Goal: Task Accomplishment & Management: Complete application form

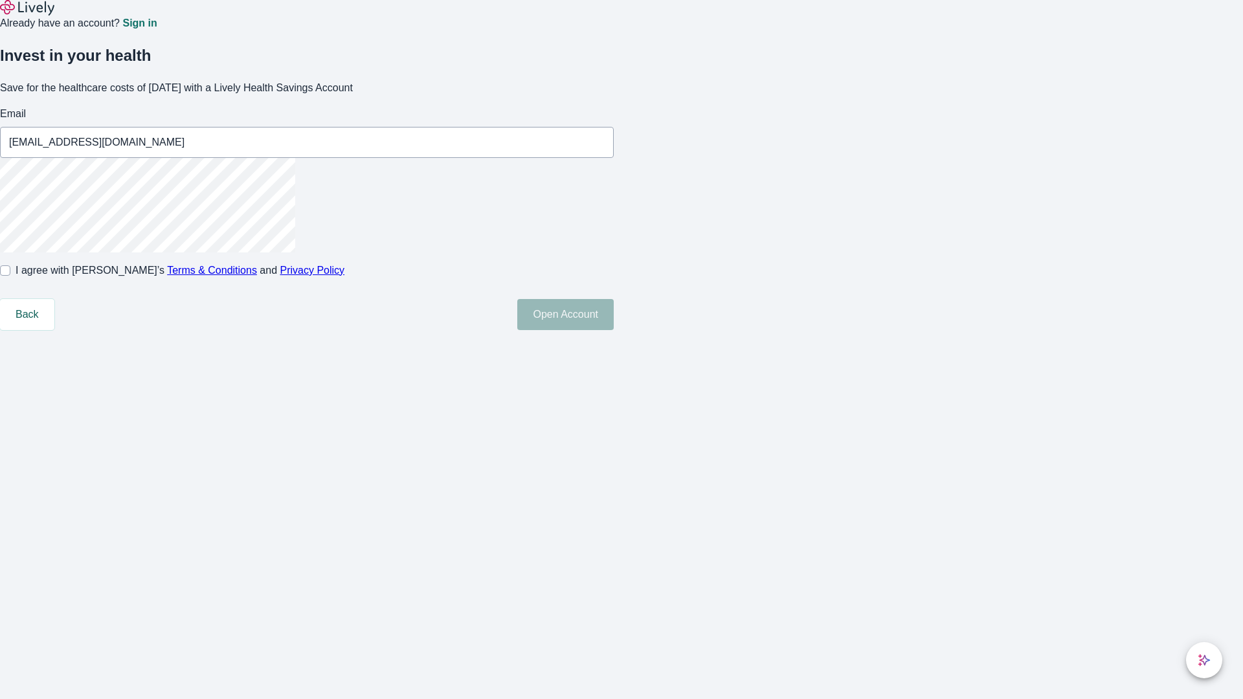
click at [10, 276] on input "I agree with Lively’s Terms & Conditions and Privacy Policy" at bounding box center [5, 271] width 10 height 10
checkbox input "true"
click at [614, 330] on button "Open Account" at bounding box center [565, 314] width 97 height 31
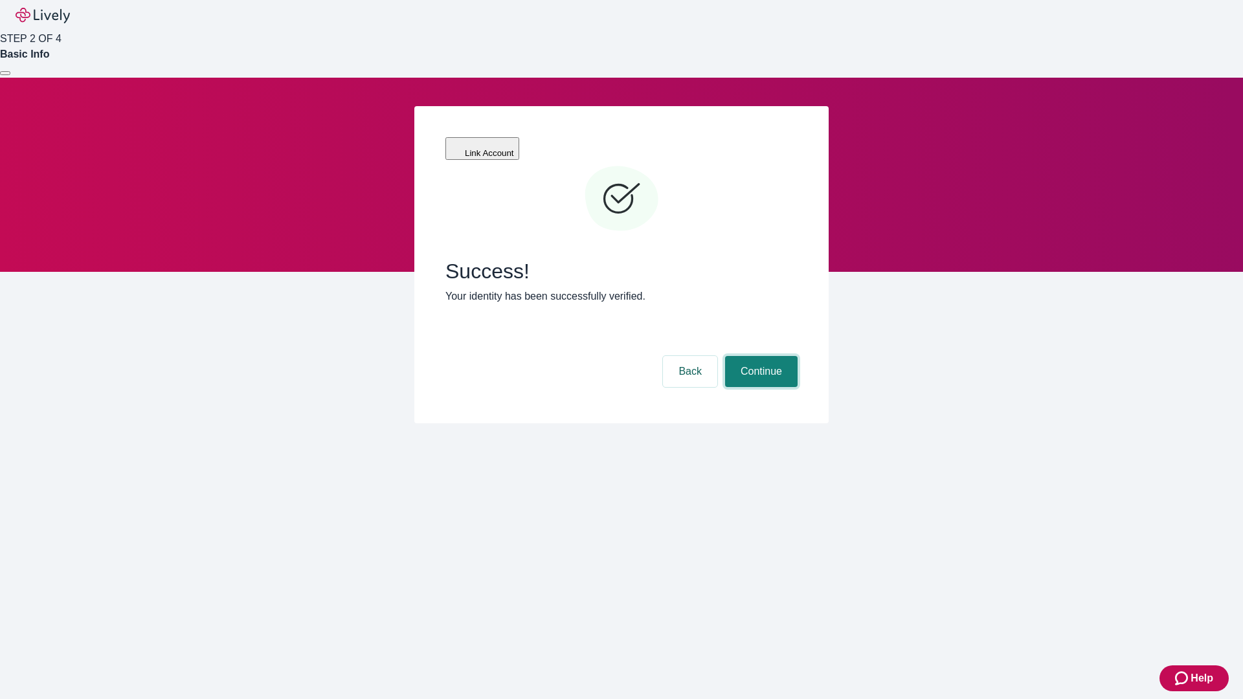
click at [760, 356] on button "Continue" at bounding box center [761, 371] width 73 height 31
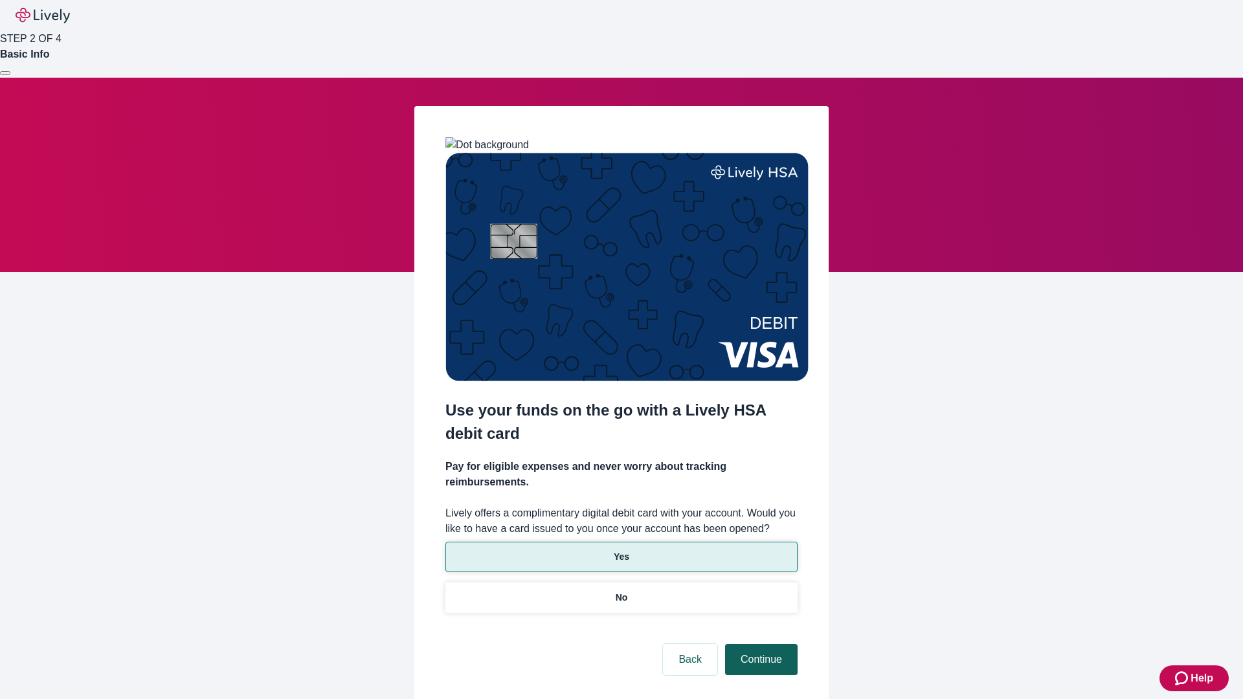
click at [621, 551] on p "Yes" at bounding box center [622, 558] width 16 height 14
click at [760, 644] on button "Continue" at bounding box center [761, 659] width 73 height 31
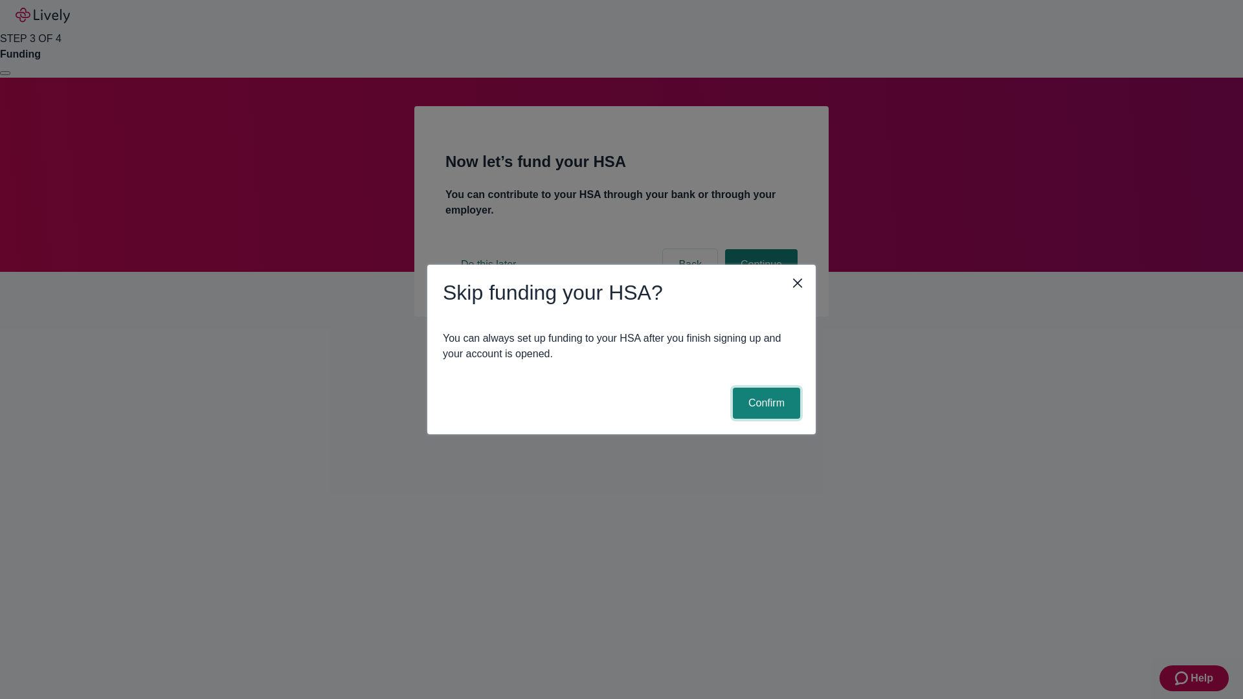
click at [765, 403] on button "Confirm" at bounding box center [766, 403] width 67 height 31
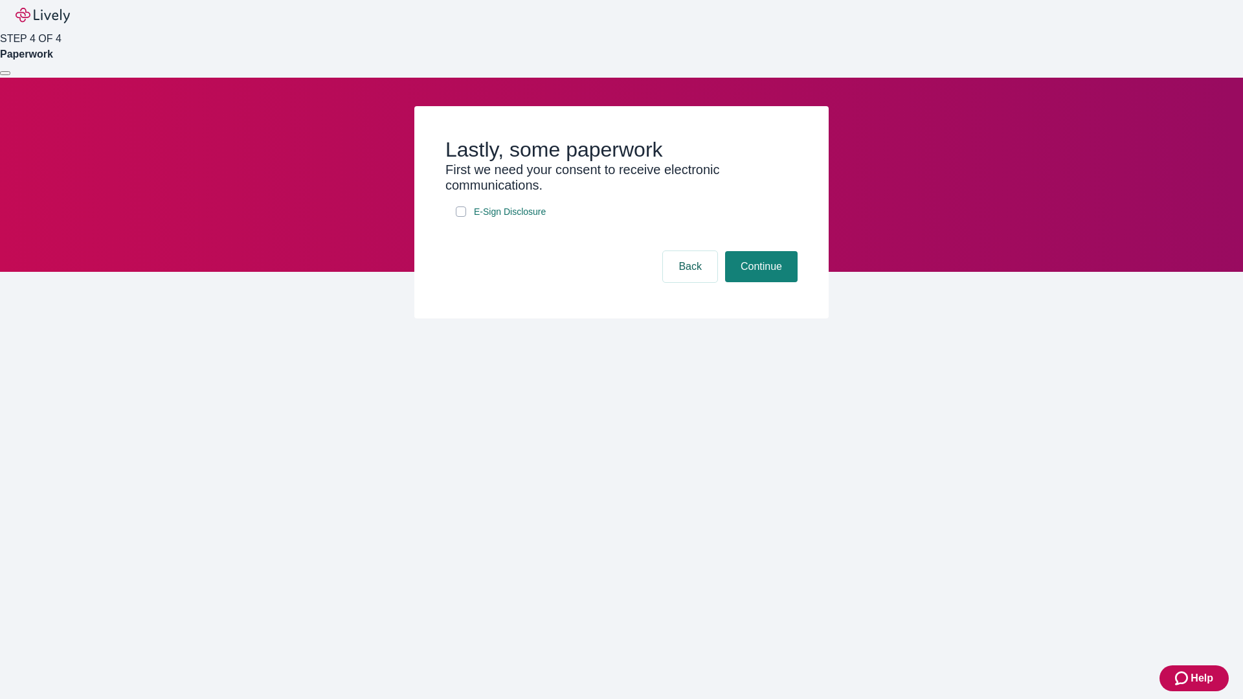
click at [461, 217] on input "E-Sign Disclosure" at bounding box center [461, 212] width 10 height 10
checkbox input "true"
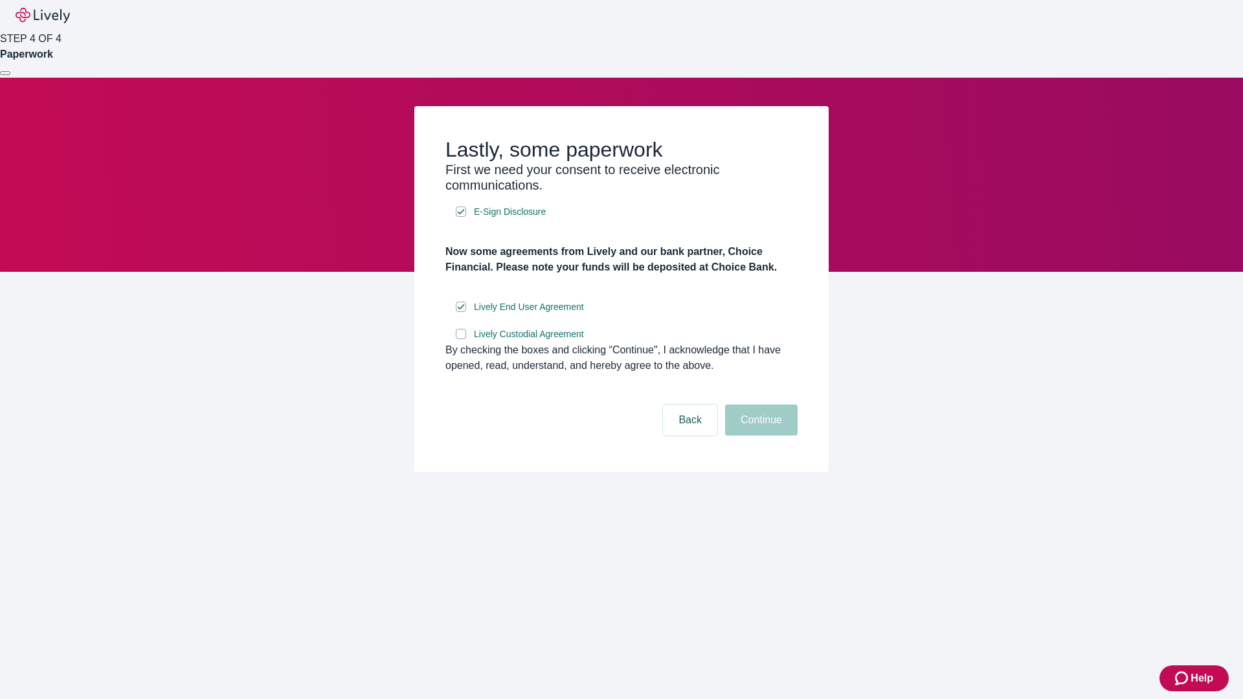
click at [461, 339] on input "Lively Custodial Agreement" at bounding box center [461, 334] width 10 height 10
checkbox input "true"
click at [760, 436] on button "Continue" at bounding box center [761, 420] width 73 height 31
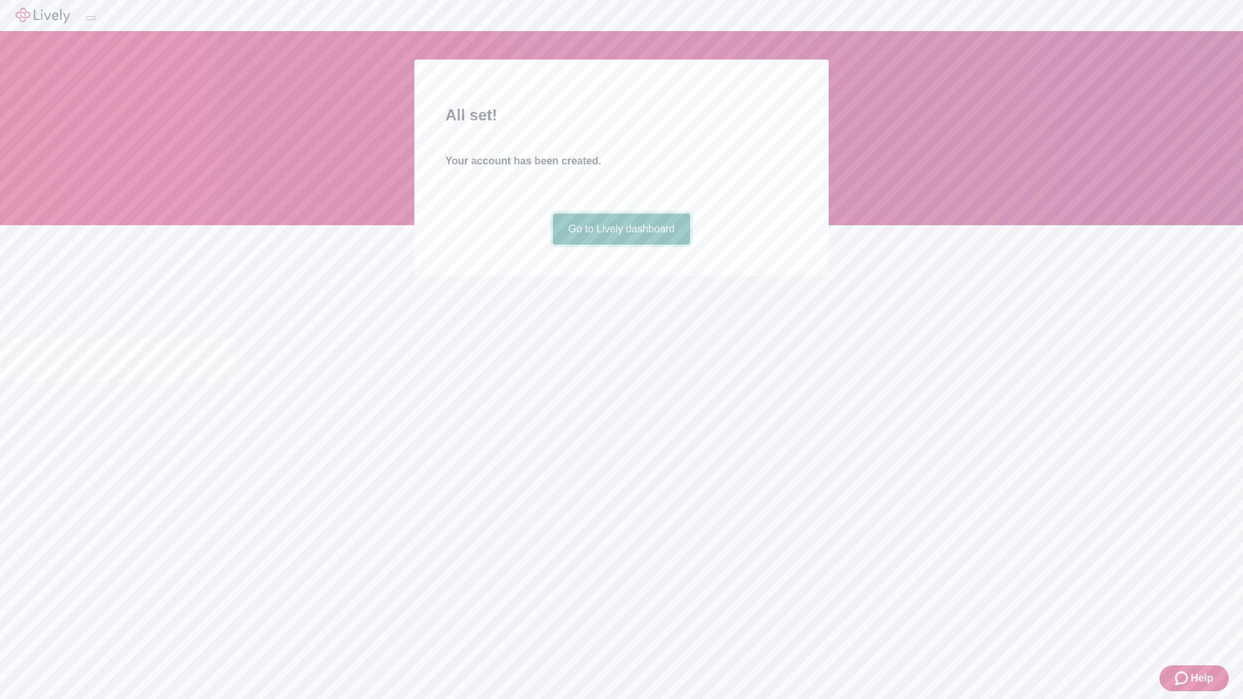
click at [621, 245] on link "Go to Lively dashboard" at bounding box center [622, 229] width 138 height 31
